Goal: Information Seeking & Learning: Learn about a topic

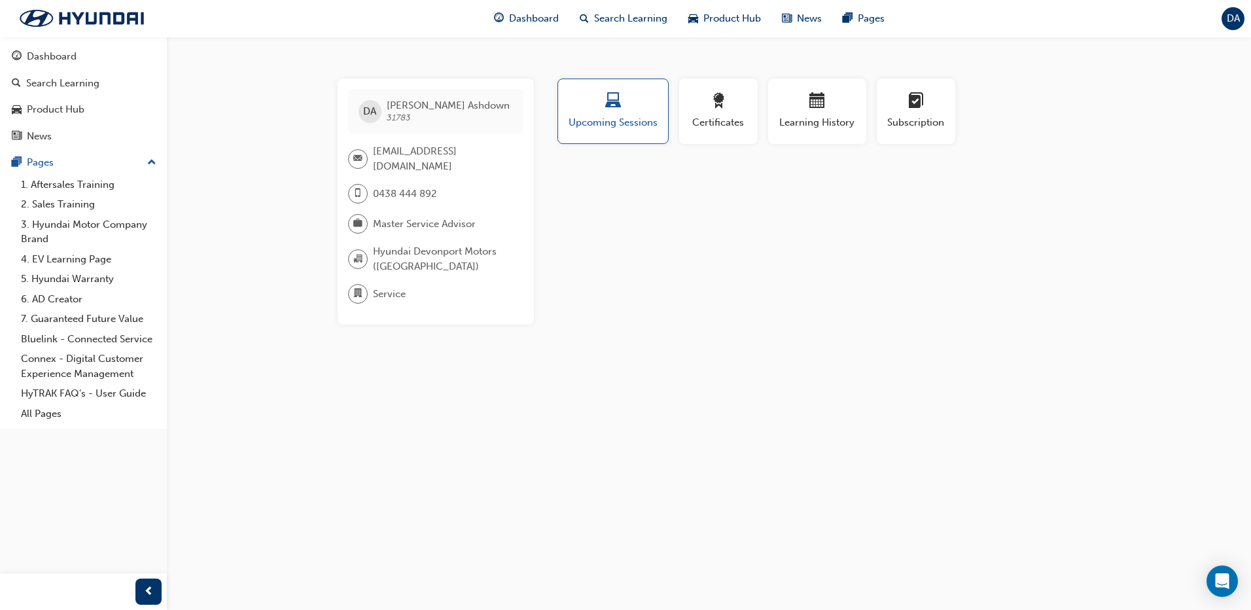
click at [255, 258] on div "DA [PERSON_NAME] 31783 [EMAIL_ADDRESS][DOMAIN_NAME] 0438 444 892 Master Service…" at bounding box center [625, 305] width 1251 height 610
drag, startPoint x: 724, startPoint y: 245, endPoint x: 690, endPoint y: 245, distance: 34.0
click at [721, 245] on div "Profile Upcoming Sessions Certificates Learning History Subscription DA [PERSON…" at bounding box center [818, 202] width 526 height 246
drag, startPoint x: 643, startPoint y: 220, endPoint x: 488, endPoint y: 232, distance: 154.9
click at [642, 220] on div "Profile Upcoming Sessions Certificates Learning History Subscription DA [PERSON…" at bounding box center [818, 202] width 526 height 246
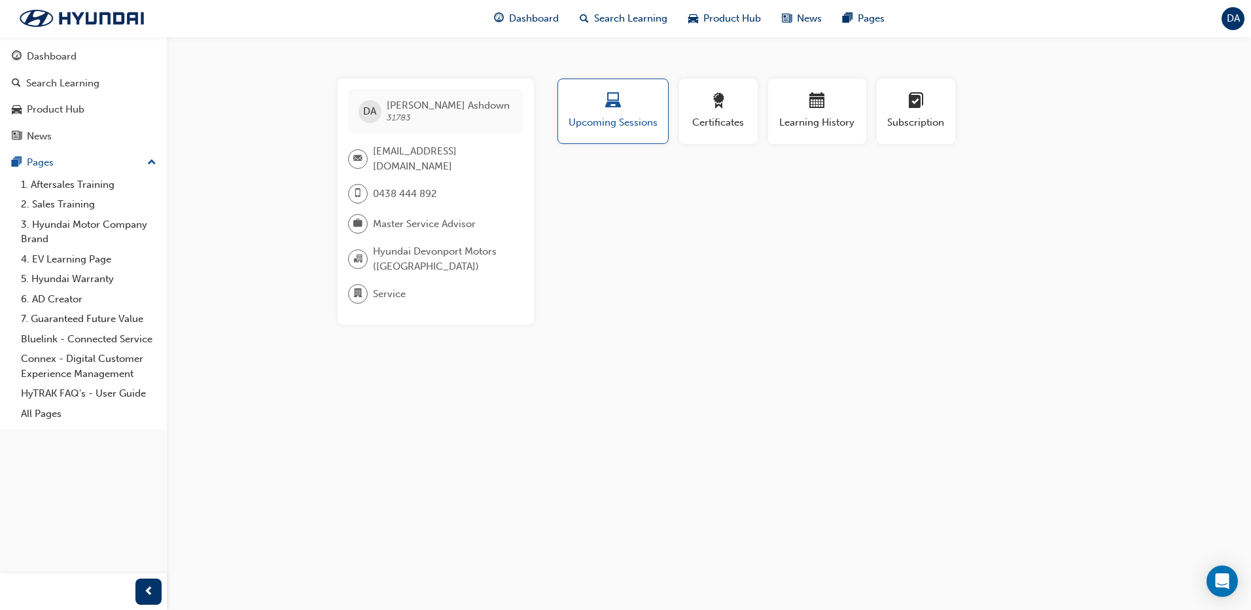
click at [296, 213] on div "DA [PERSON_NAME] 31783 [EMAIL_ADDRESS][DOMAIN_NAME] 0438 444 892 Master Service…" at bounding box center [625, 305] width 1251 height 610
click at [606, 196] on div "Profile Upcoming Sessions Certificates Learning History Subscription DA [PERSON…" at bounding box center [818, 202] width 526 height 246
click at [285, 211] on div "DA [PERSON_NAME] 31783 [EMAIL_ADDRESS][DOMAIN_NAME] 0438 444 892 Master Service…" at bounding box center [625, 305] width 1251 height 610
click at [69, 63] on div "Dashboard" at bounding box center [52, 56] width 50 height 15
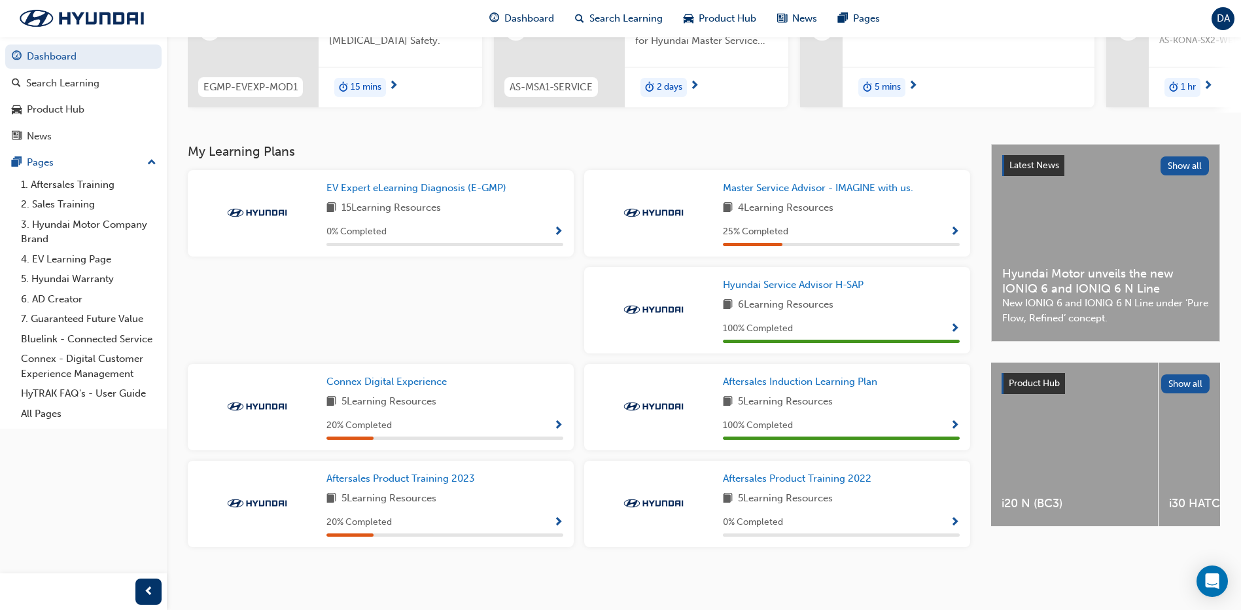
scroll to position [196, 0]
click at [815, 184] on span "Master Service Advisor - IMAGINE with us." at bounding box center [818, 187] width 190 height 12
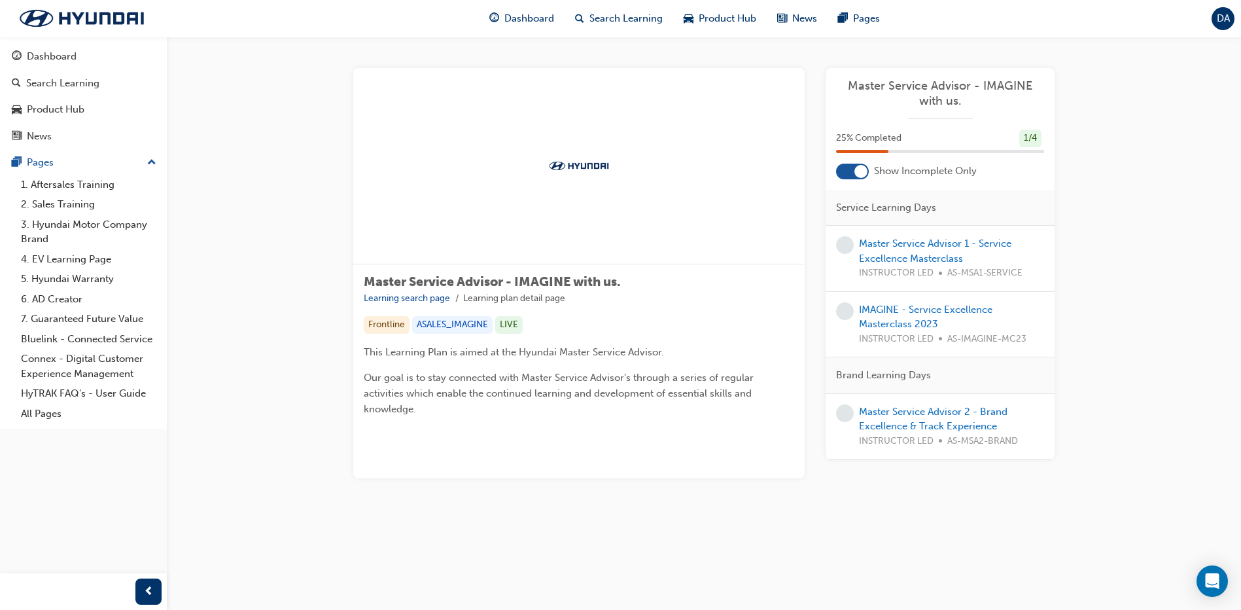
click at [939, 419] on div "Master Service Advisor 2 - Brand Excellence & Track Experience INSTRUCTOR LED A…" at bounding box center [951, 426] width 185 height 45
click at [931, 406] on link "Master Service Advisor 2 - Brand Excellence & Track Experience" at bounding box center [933, 419] width 149 height 27
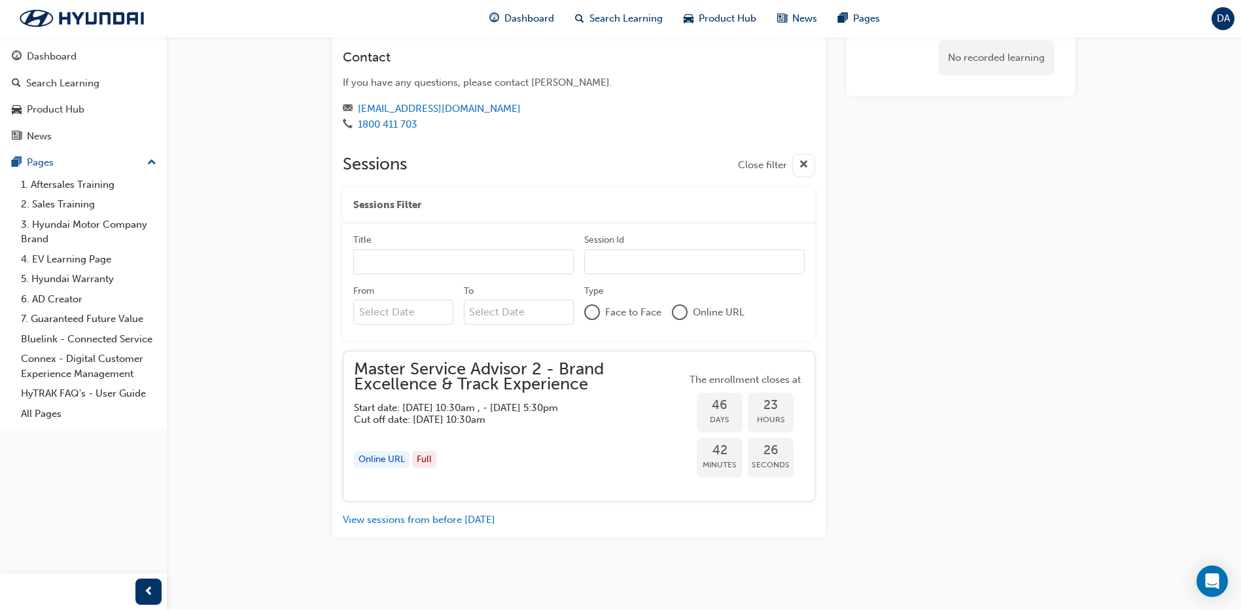
scroll to position [1030, 0]
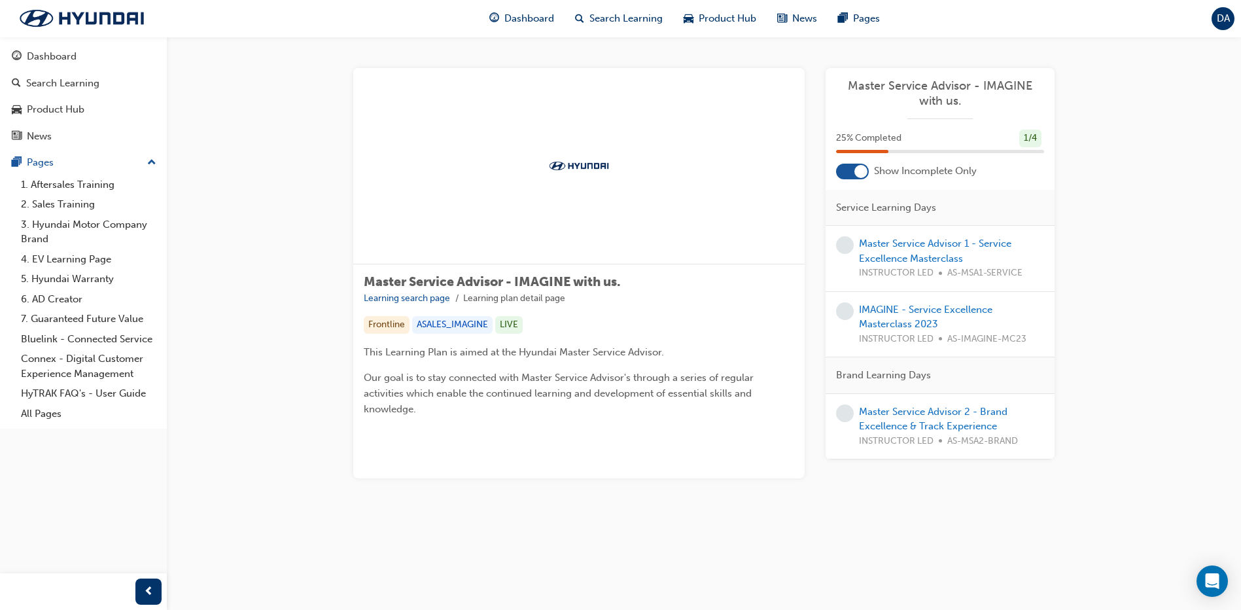
scroll to position [99, 0]
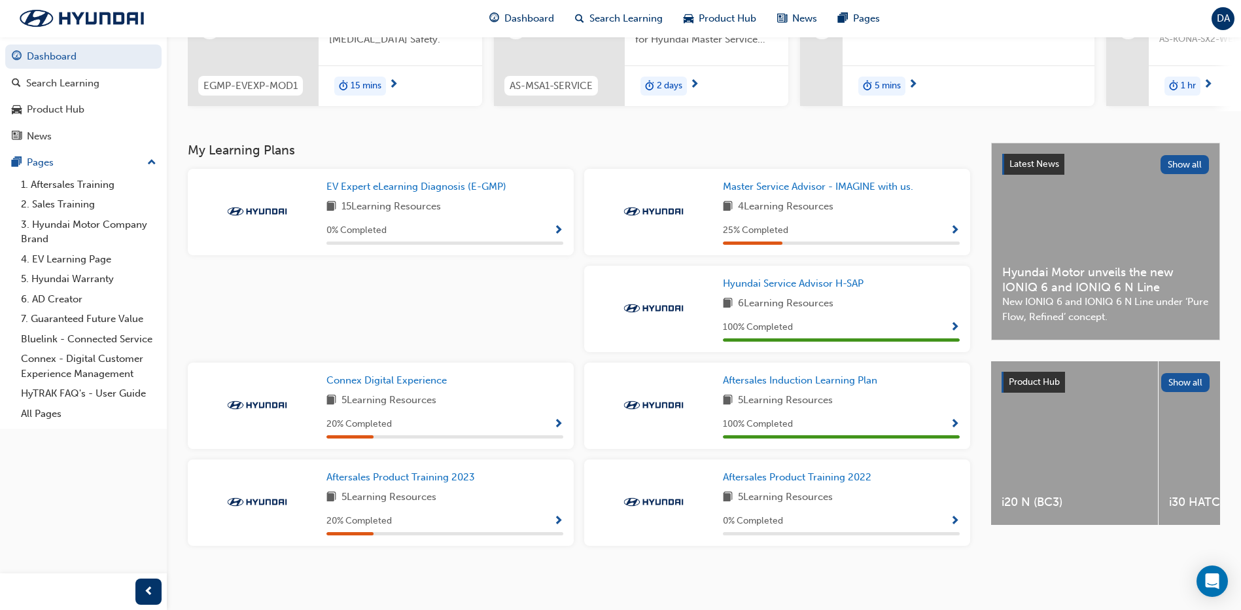
scroll to position [196, 0]
click at [75, 85] on div "Search Learning" at bounding box center [62, 83] width 73 height 15
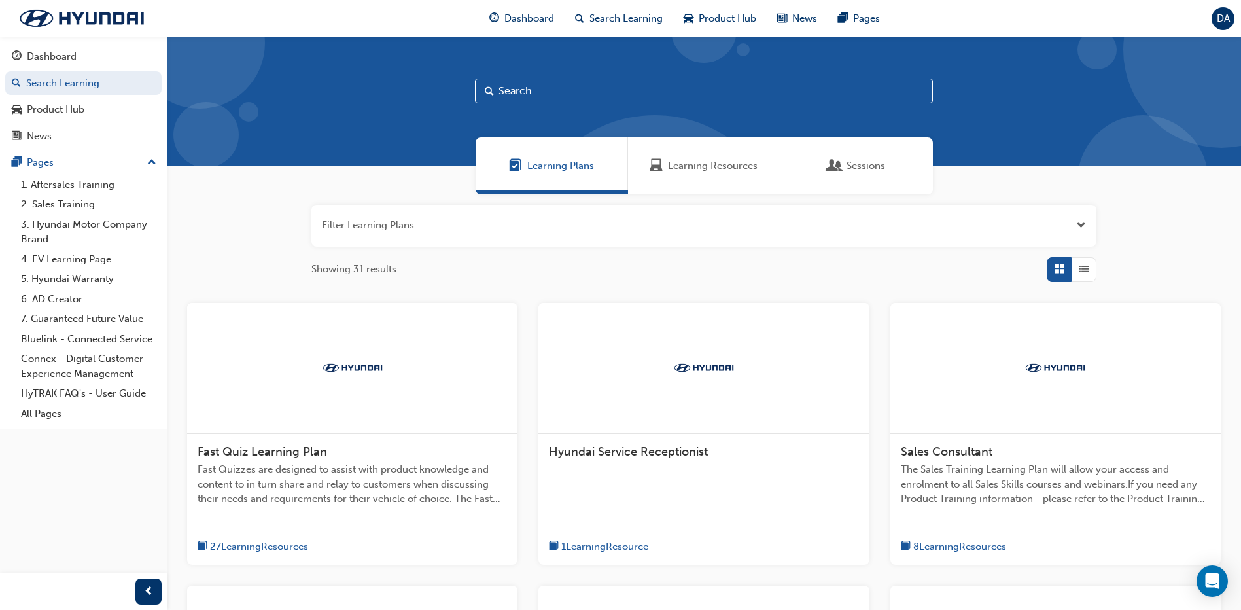
click at [523, 95] on input "text" at bounding box center [704, 91] width 458 height 25
type input "manager"
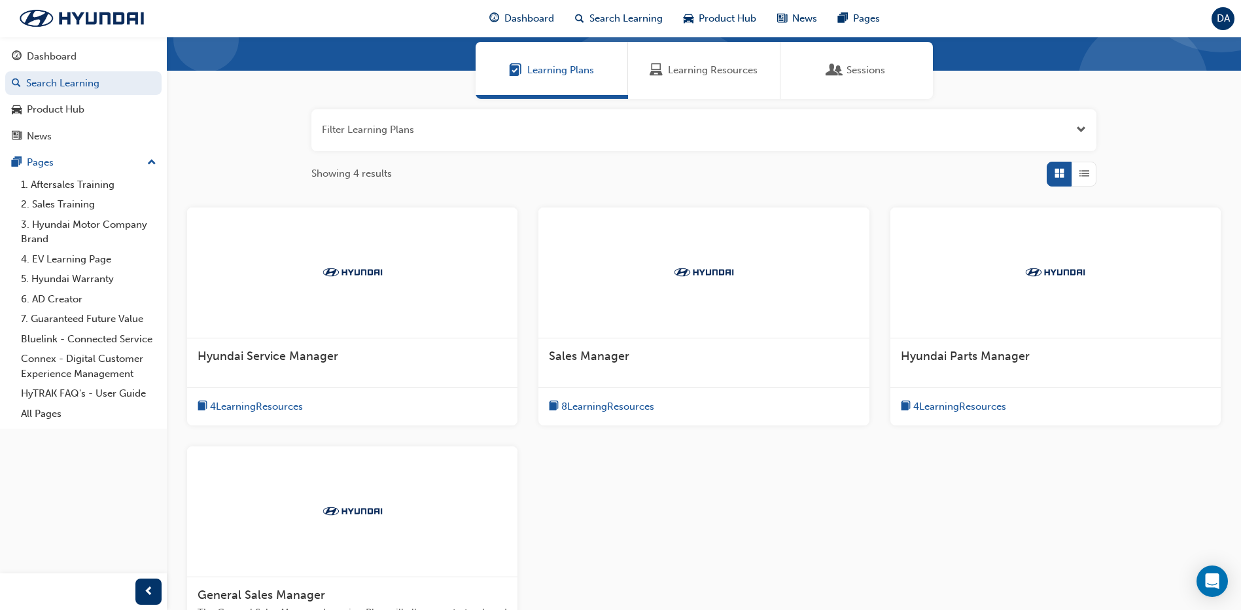
scroll to position [131, 0]
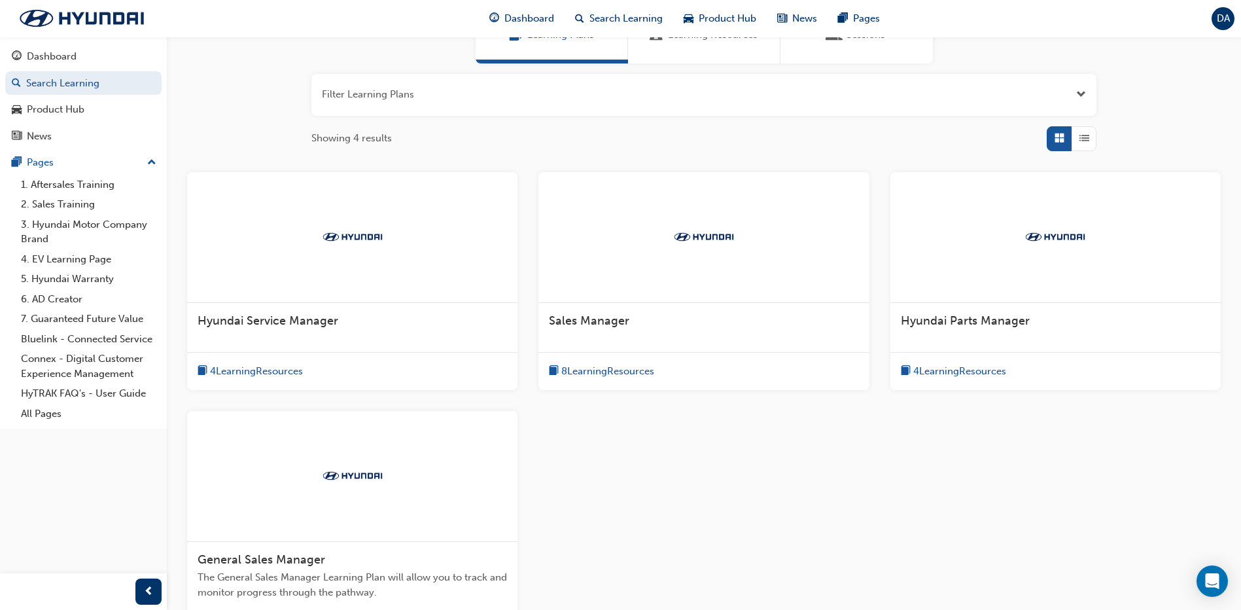
click at [308, 324] on span "Hyundai Service Manager" at bounding box center [268, 320] width 141 height 14
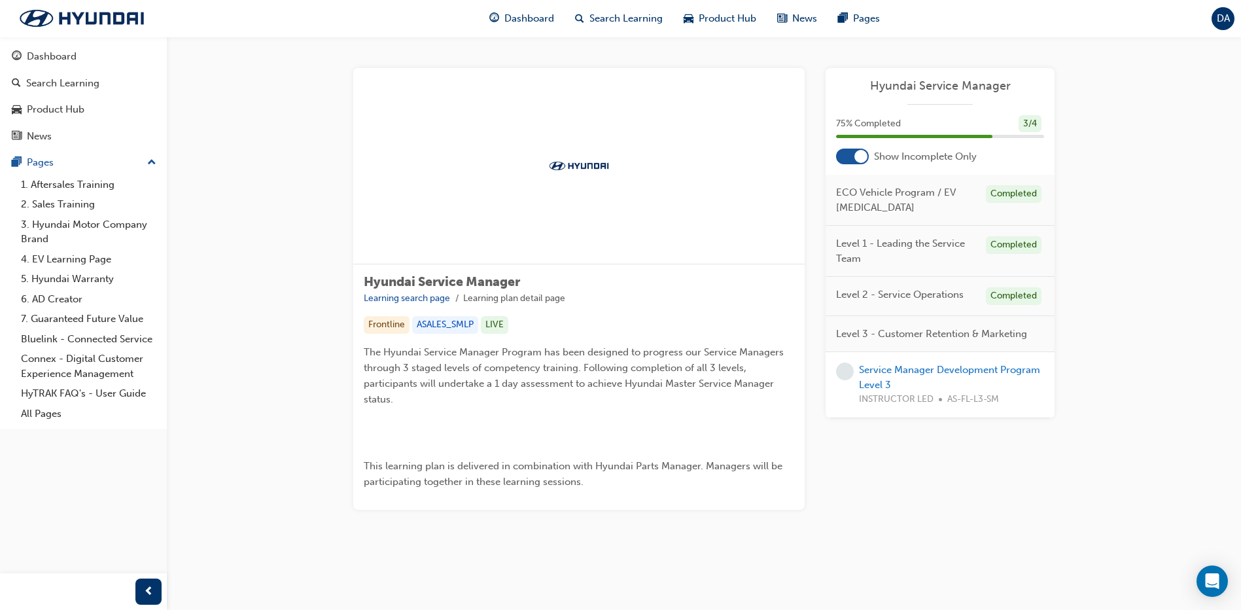
scroll to position [152, 0]
click at [889, 364] on link "Service Manager Development Program Level 3" at bounding box center [949, 377] width 181 height 27
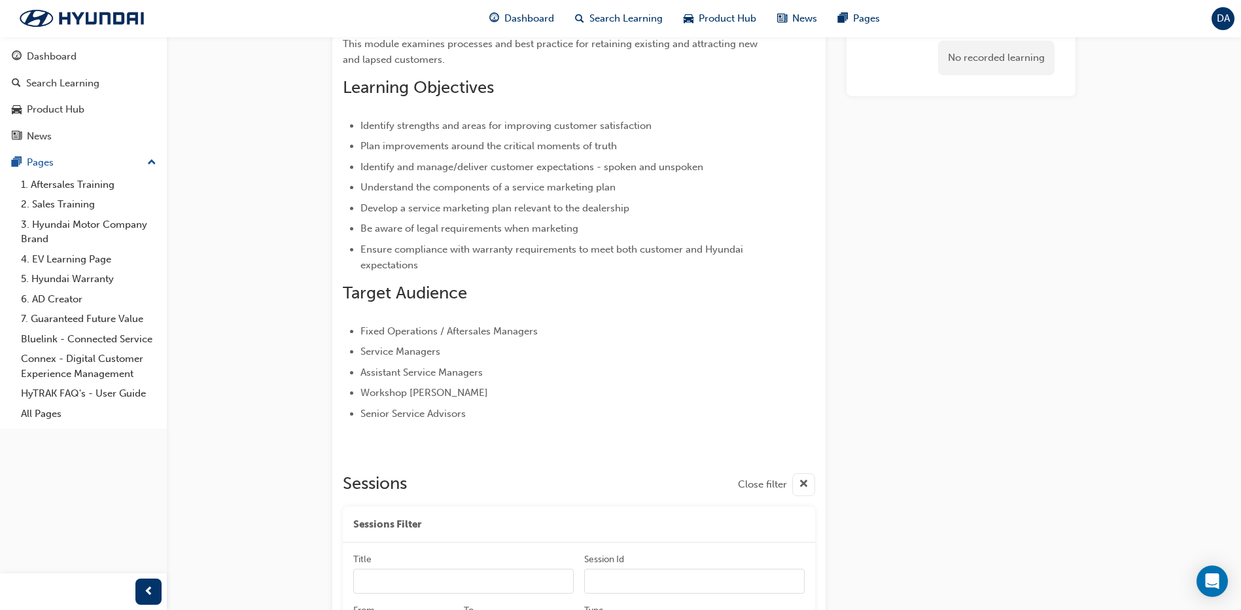
scroll to position [456, 0]
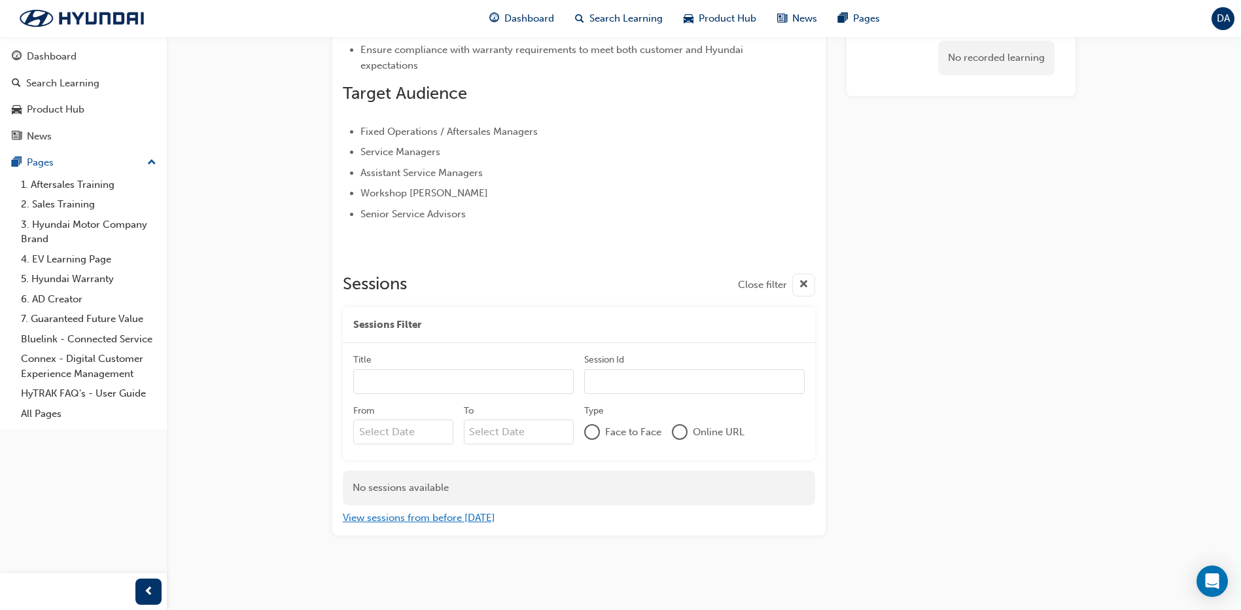
click at [375, 517] on button "View sessions from before [DATE]" at bounding box center [419, 517] width 152 height 15
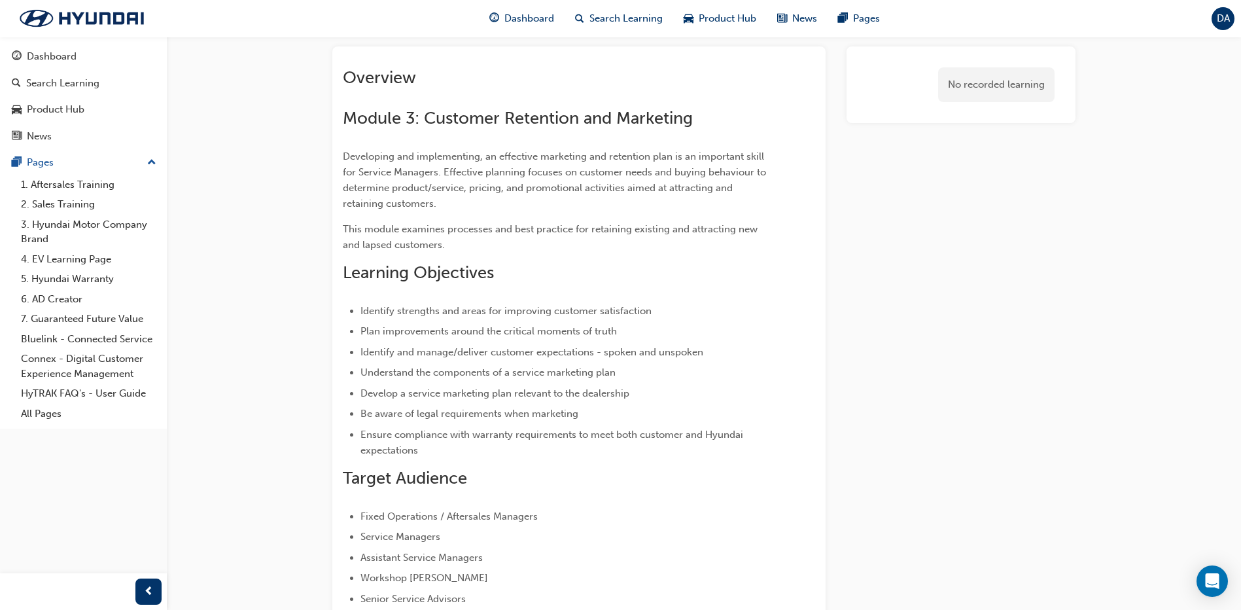
scroll to position [0, 0]
